Goal: Information Seeking & Learning: Learn about a topic

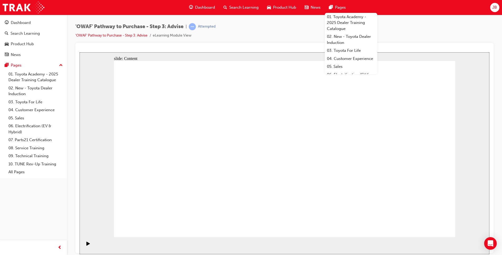
drag, startPoint x: 153, startPoint y: 121, endPoint x: 286, endPoint y: 103, distance: 134.0
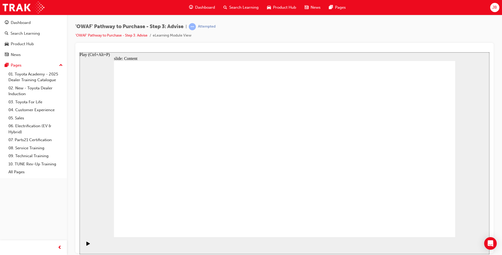
click at [87, 243] on icon "Play (Ctrl+Alt+P)" at bounding box center [88, 243] width 4 height 4
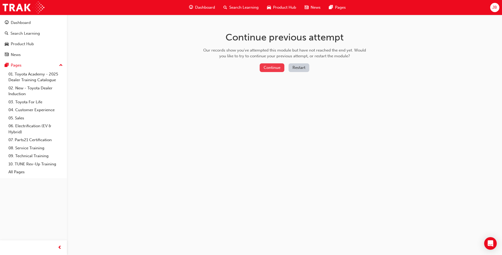
click at [278, 66] on button "Continue" at bounding box center [272, 67] width 25 height 9
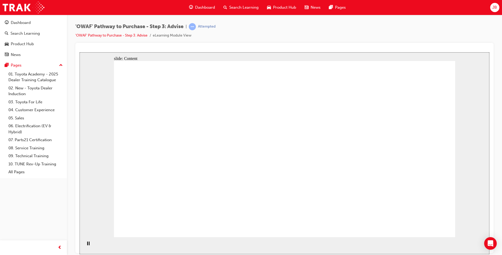
click at [88, 244] on icon "Play (Ctrl+Alt+P)" at bounding box center [88, 243] width 4 height 4
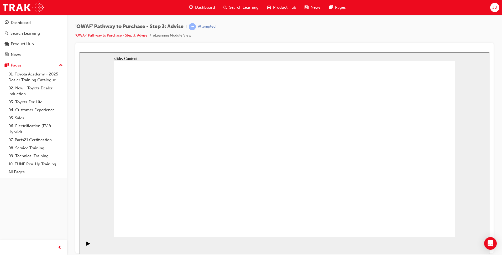
drag, startPoint x: 320, startPoint y: 181, endPoint x: 339, endPoint y: 201, distance: 27.3
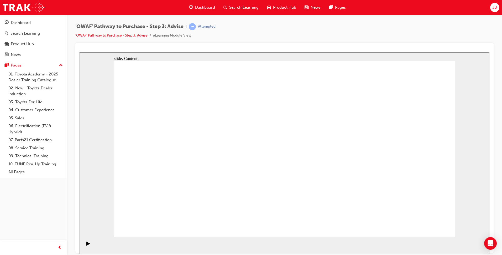
drag, startPoint x: 346, startPoint y: 207, endPoint x: 409, endPoint y: 183, distance: 67.1
drag, startPoint x: 409, startPoint y: 182, endPoint x: 435, endPoint y: 166, distance: 31.2
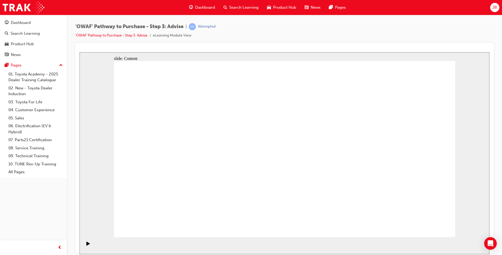
drag, startPoint x: 321, startPoint y: 192, endPoint x: 395, endPoint y: 204, distance: 74.9
drag, startPoint x: 395, startPoint y: 204, endPoint x: 443, endPoint y: 198, distance: 47.8
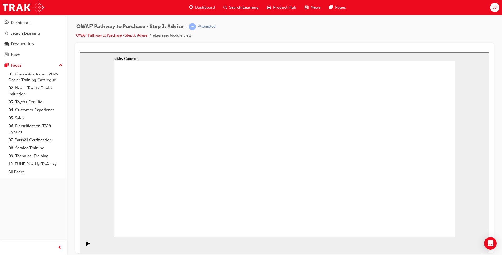
drag, startPoint x: 393, startPoint y: 200, endPoint x: 362, endPoint y: 201, distance: 31.3
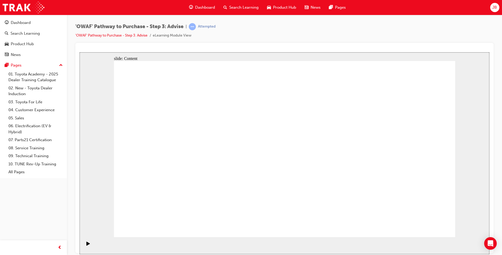
drag, startPoint x: 337, startPoint y: 202, endPoint x: 328, endPoint y: 187, distance: 17.7
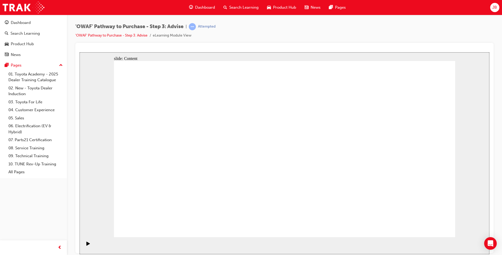
drag, startPoint x: 425, startPoint y: 204, endPoint x: 415, endPoint y: 198, distance: 11.9
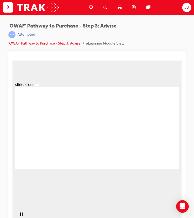
drag, startPoint x: 146, startPoint y: 152, endPoint x: 179, endPoint y: 174, distance: 39.1
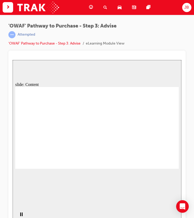
click at [119, 190] on div "slide: Content Rectangle 1 Rectangle 4 Rectangle 1 Rectangle 2 Front of Vehicle…" at bounding box center [97, 142] width 169 height 165
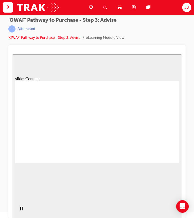
scroll to position [7, 0]
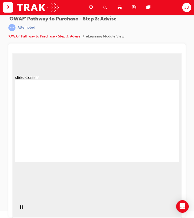
drag, startPoint x: 47, startPoint y: 114, endPoint x: 44, endPoint y: 130, distance: 16.8
drag, startPoint x: 45, startPoint y: 136, endPoint x: 89, endPoint y: 155, distance: 48.2
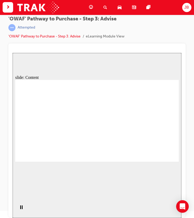
drag, startPoint x: 91, startPoint y: 161, endPoint x: 95, endPoint y: 155, distance: 6.6
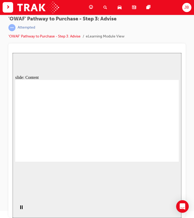
click at [22, 208] on rect "Pause (Ctrl+Alt+P)" at bounding box center [22, 208] width 1 height 4
click at [19, 209] on icon "Play (Ctrl+Alt+P)" at bounding box center [20, 208] width 3 height 4
drag, startPoint x: 98, startPoint y: 145, endPoint x: 104, endPoint y: 131, distance: 14.6
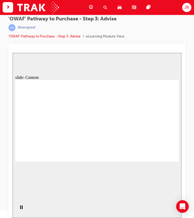
drag, startPoint x: 128, startPoint y: 144, endPoint x: 123, endPoint y: 144, distance: 5.2
drag, startPoint x: 52, startPoint y: 141, endPoint x: 13, endPoint y: 190, distance: 62.8
click at [20, 209] on rect "Pause (Ctrl+Alt+P)" at bounding box center [20, 208] width 1 height 4
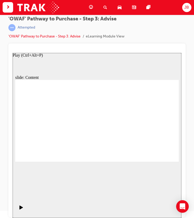
click at [19, 209] on icon "Play (Ctrl+Alt+P)" at bounding box center [20, 208] width 3 height 4
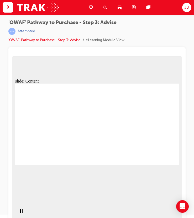
scroll to position [0, 0]
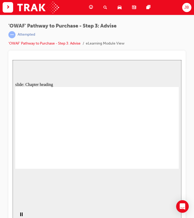
drag, startPoint x: 163, startPoint y: 163, endPoint x: 158, endPoint y: 174, distance: 12.2
